Goal: Task Accomplishment & Management: Use online tool/utility

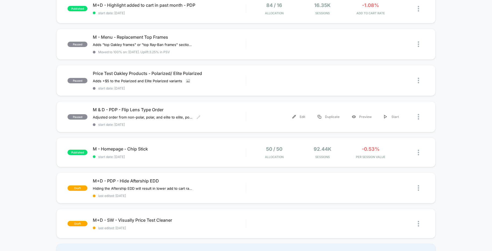
scroll to position [243, 0]
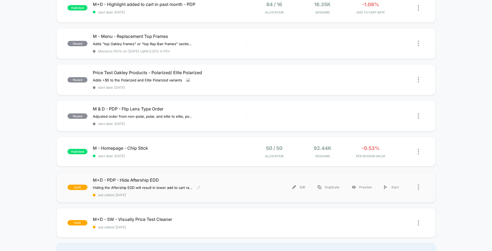
click at [231, 188] on div "M+D - PDP - Hide Aftership EDD Hiding the Aftership EDD will result in lower ad…" at bounding box center [169, 187] width 153 height 20
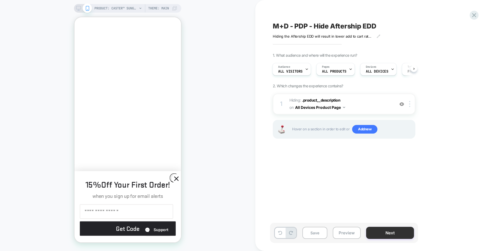
click at [377, 233] on button "Next" at bounding box center [390, 233] width 48 height 12
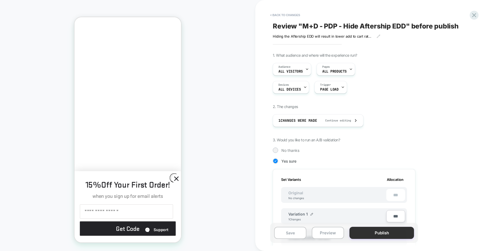
click at [375, 230] on button "Publish" at bounding box center [381, 233] width 65 height 12
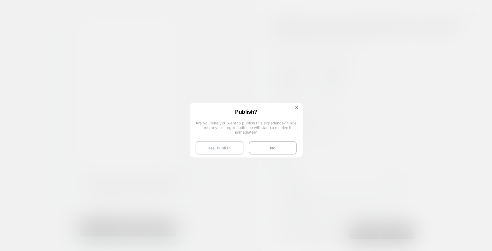
click at [224, 144] on button "Yes, Publish" at bounding box center [219, 147] width 48 height 13
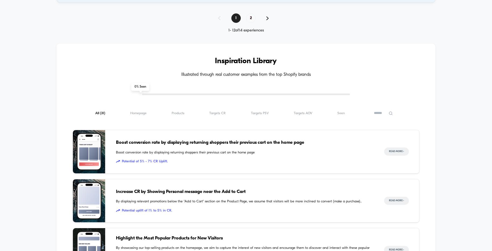
scroll to position [691, 0]
